Goal: Task Accomplishment & Management: Manage account settings

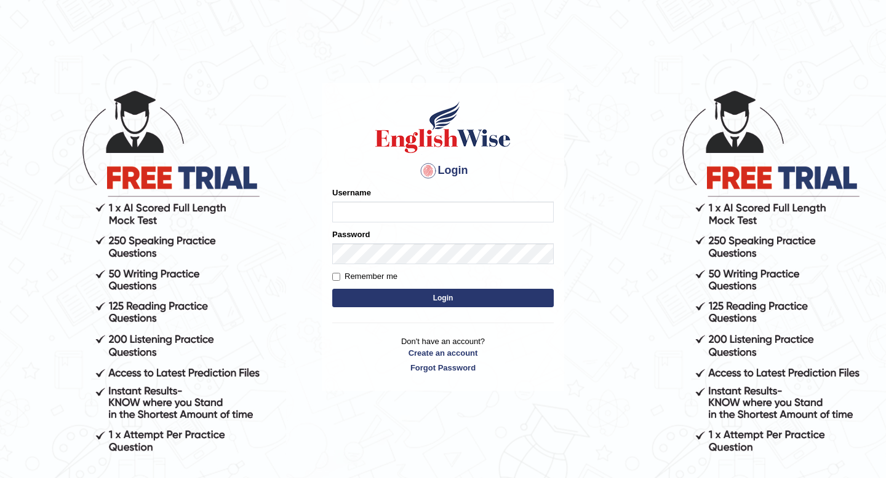
type input "CP2255"
click at [440, 301] on button "Login" at bounding box center [442, 298] width 221 height 18
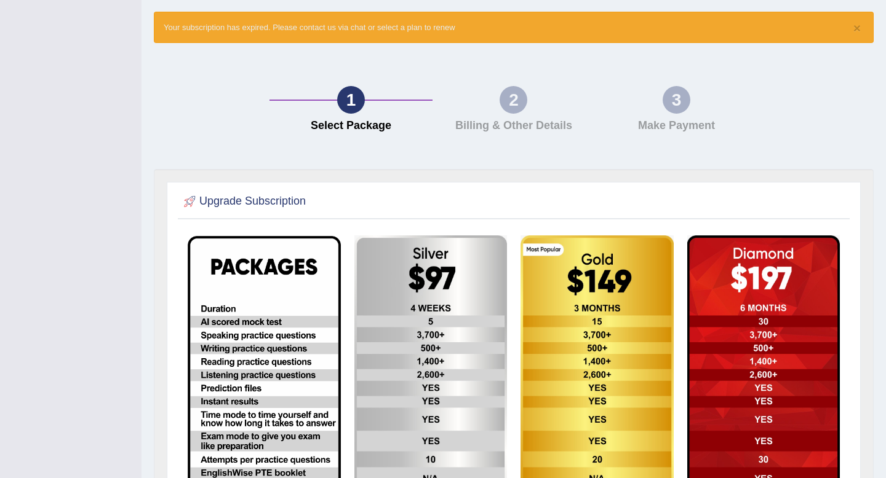
scroll to position [148, 0]
